Goal: Obtain resource: Download file/media

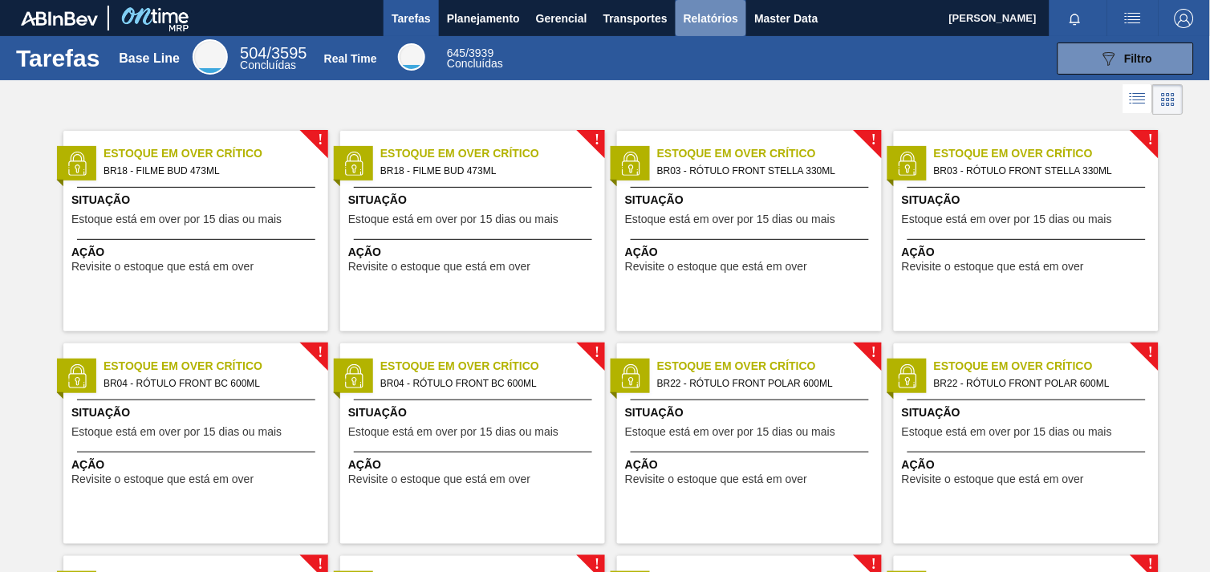
click at [707, 20] on span "Relatórios" at bounding box center [711, 18] width 55 height 19
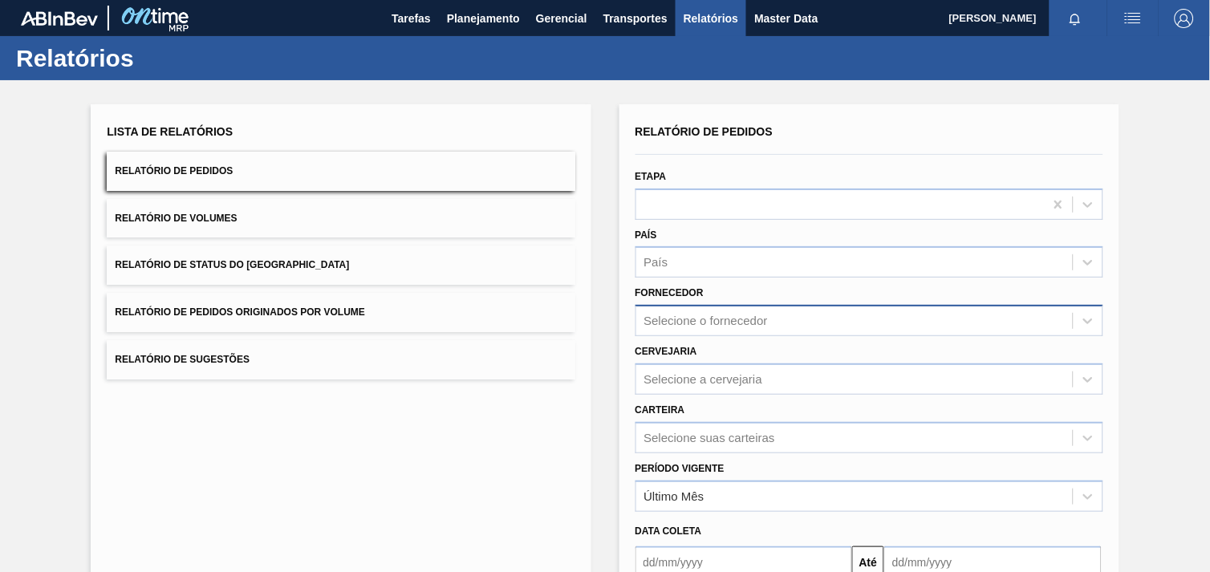
click at [691, 321] on div "Selecione o fornecedor" at bounding box center [854, 321] width 437 height 23
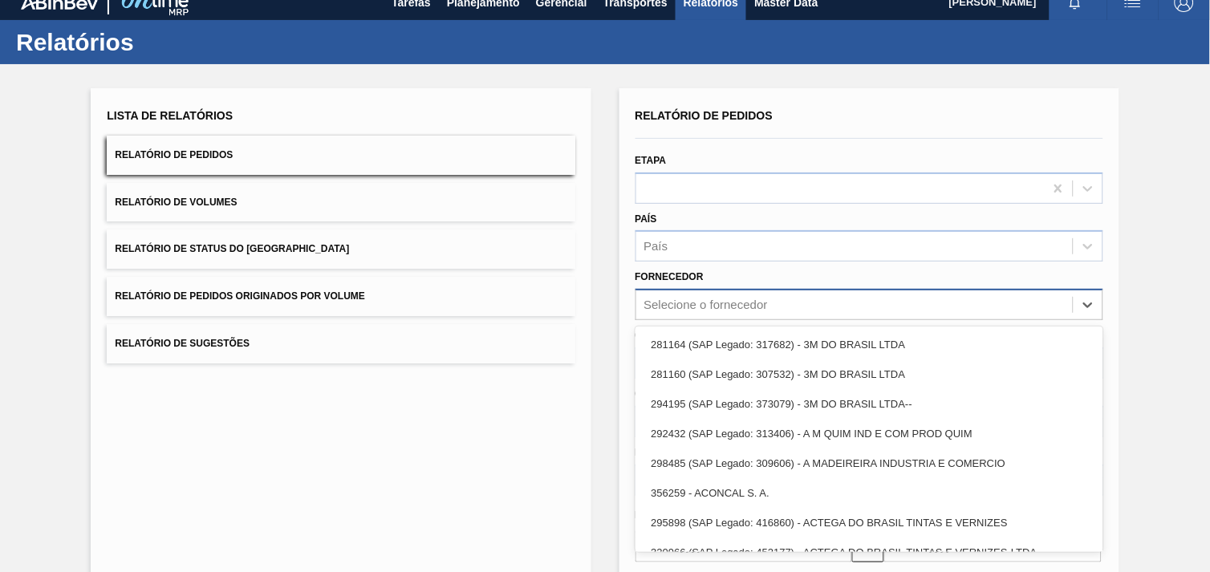
paste input "294026"
type input "294026"
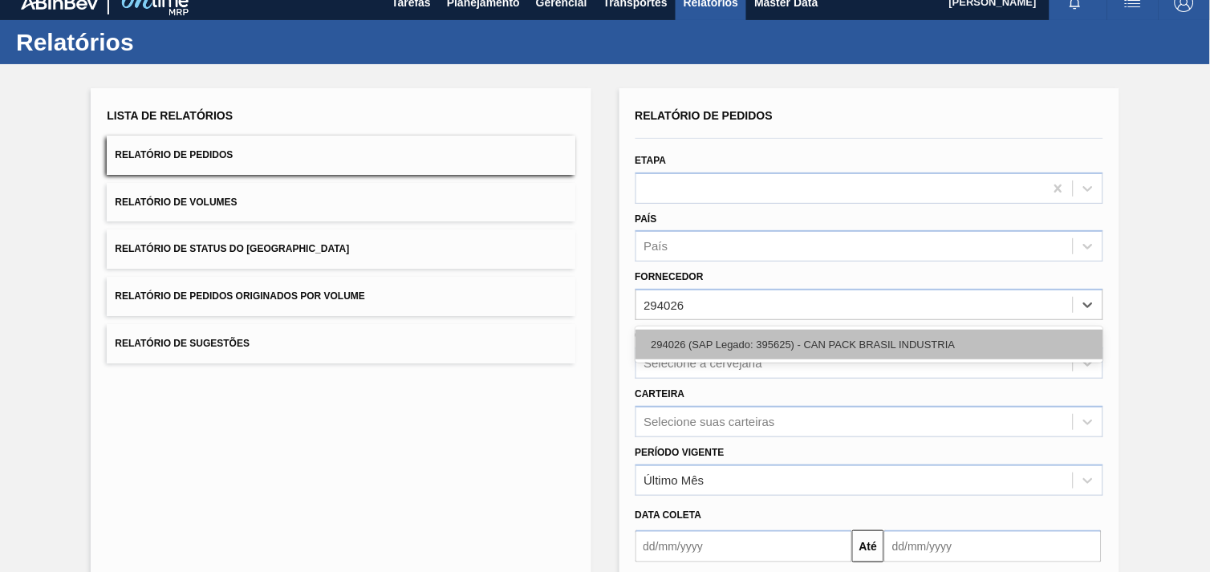
click at [724, 332] on div "294026 (SAP Legado: 395625) - CAN PACK BRASIL INDUSTRIA" at bounding box center [870, 345] width 468 height 30
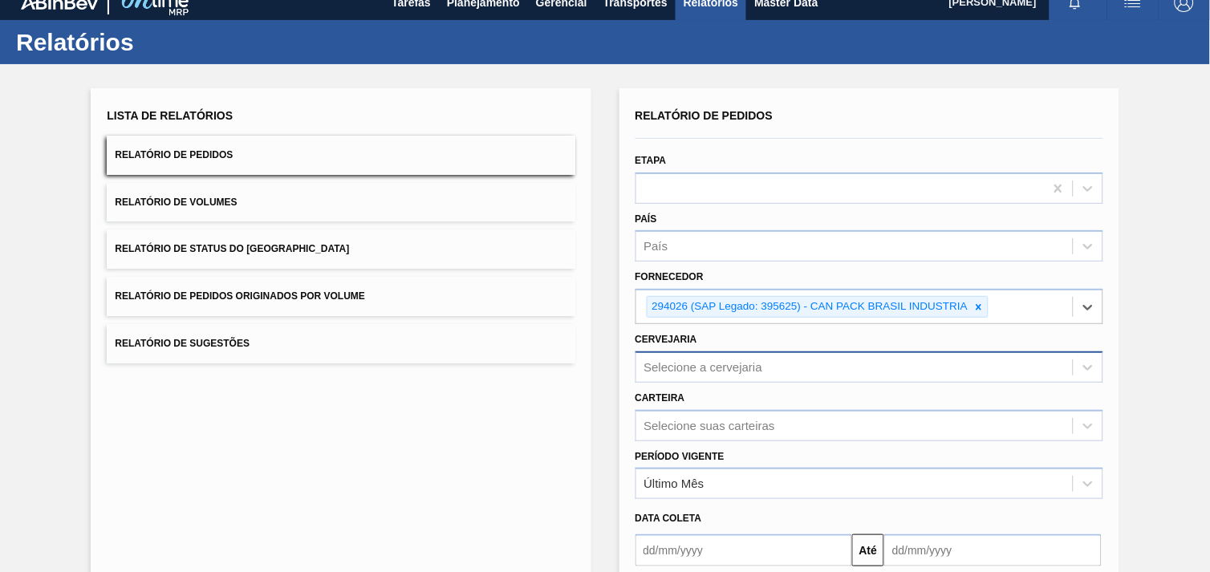
click at [731, 361] on div "Selecione a cervejaria" at bounding box center [870, 367] width 468 height 31
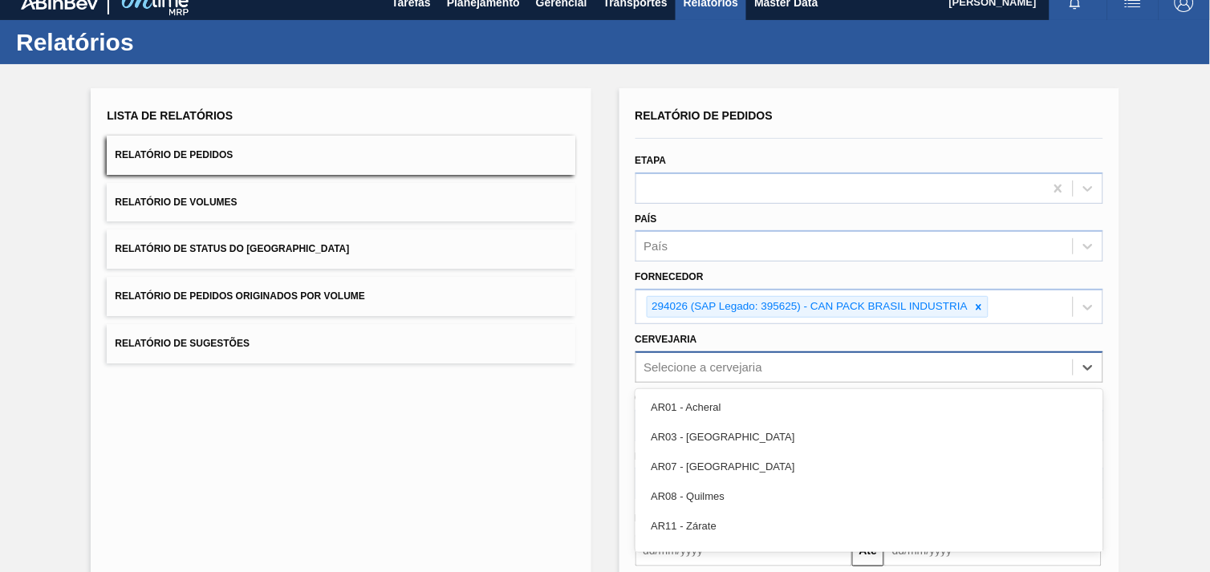
scroll to position [77, 0]
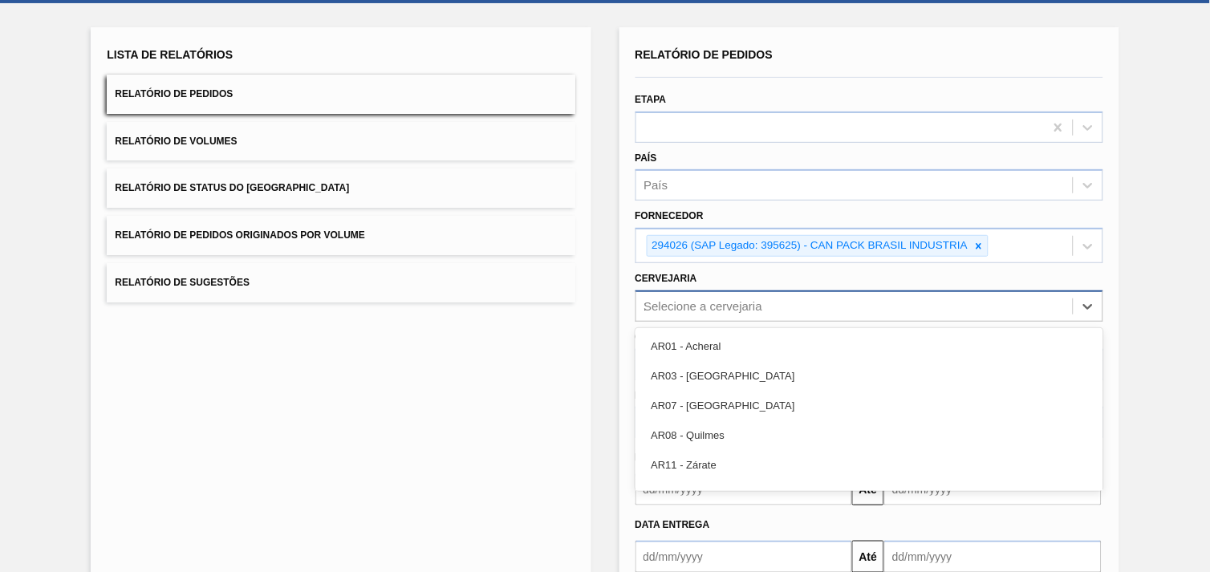
type input "19"
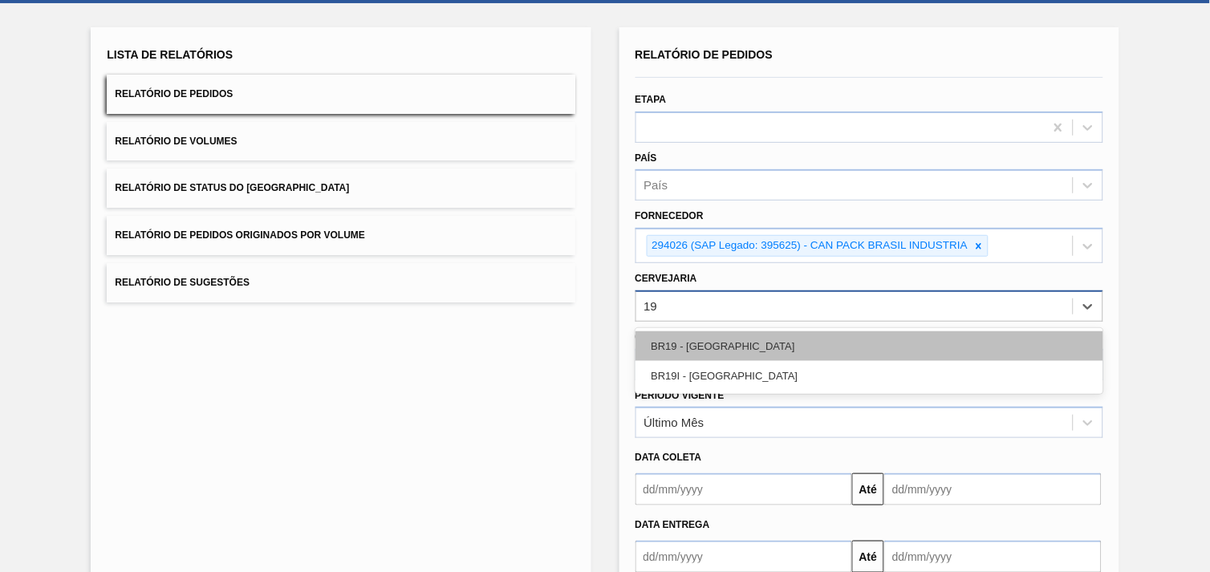
click at [713, 348] on div "BR19 - [GEOGRAPHIC_DATA]" at bounding box center [870, 346] width 468 height 30
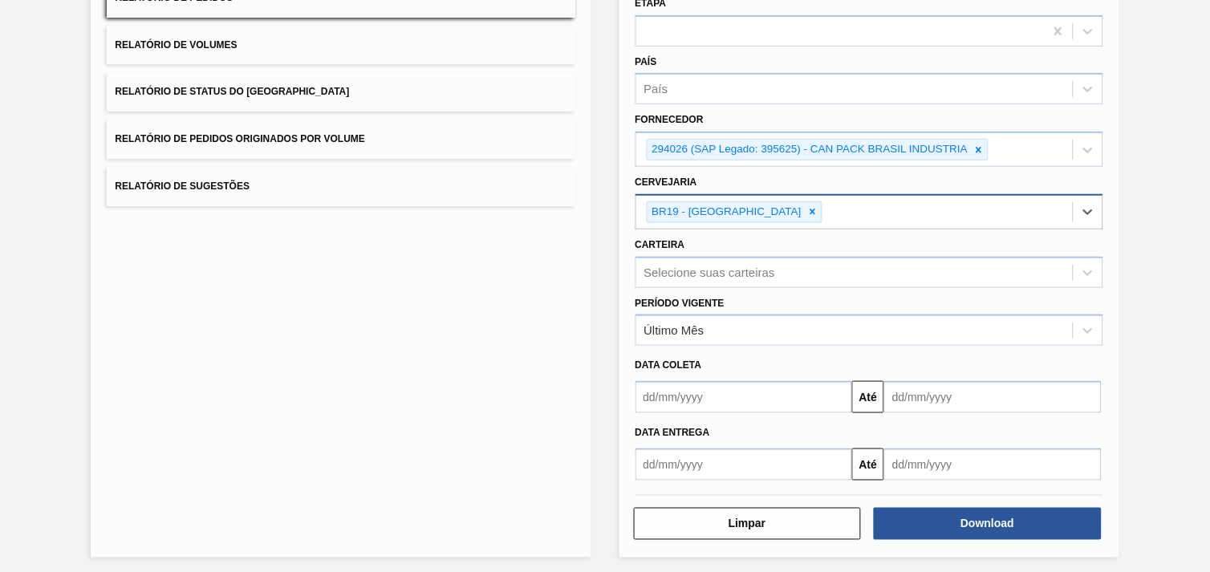
scroll to position [174, 0]
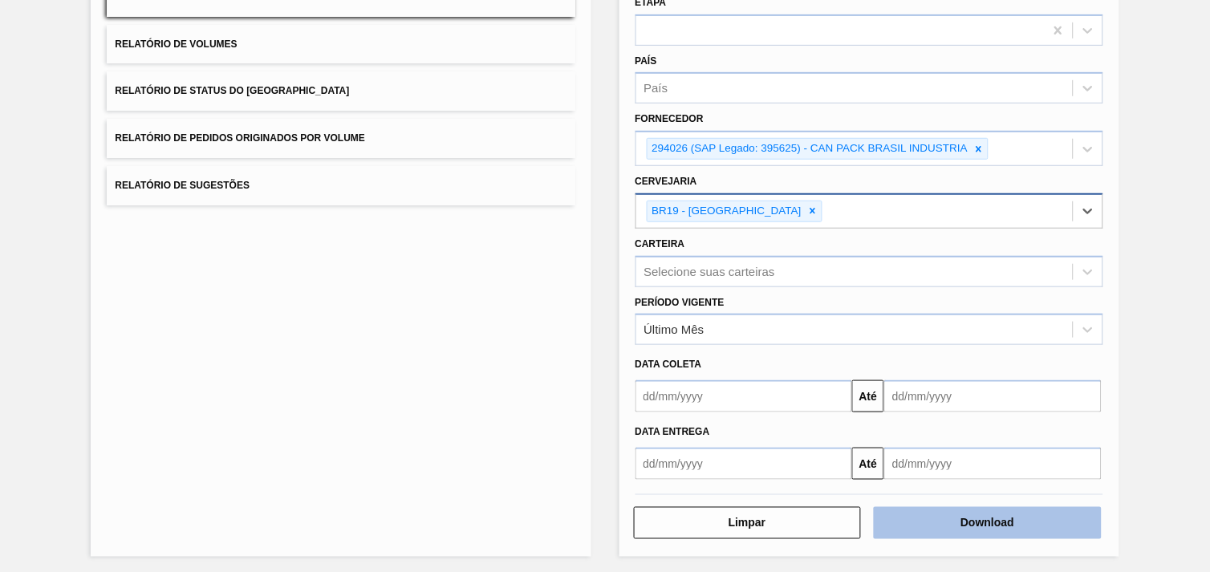
click at [1032, 507] on button "Download" at bounding box center [988, 523] width 228 height 32
